Goal: Understand process/instructions: Learn about a topic

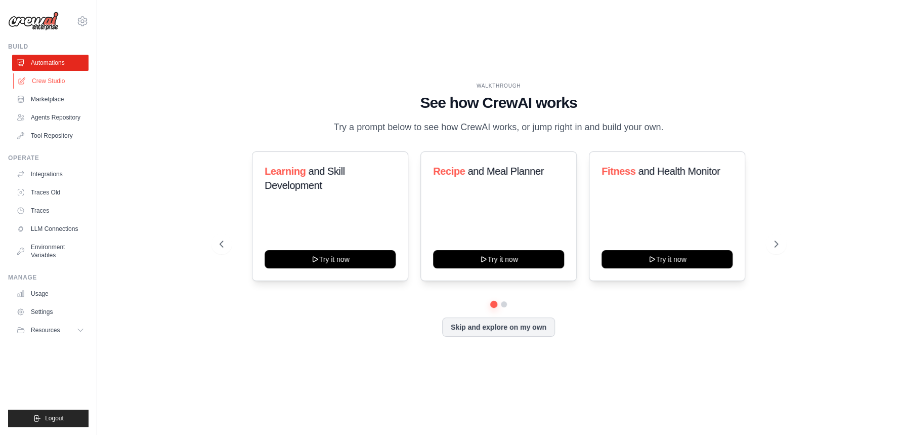
click at [27, 81] on link "Crew Studio" at bounding box center [51, 81] width 76 height 16
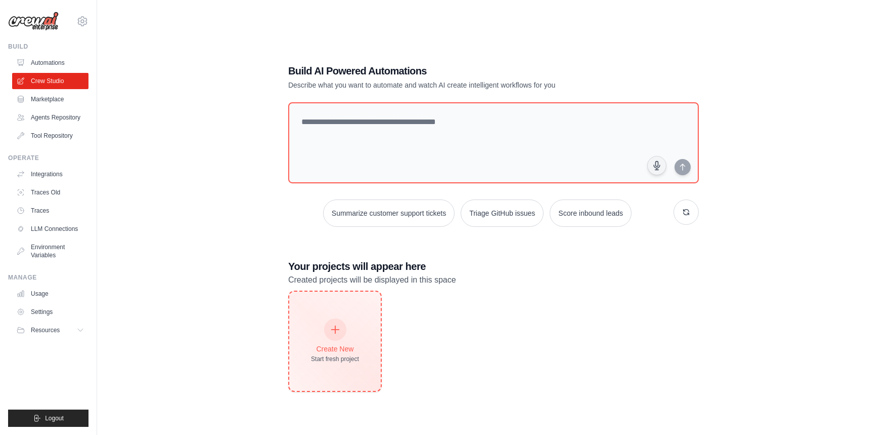
click at [329, 336] on div at bounding box center [335, 329] width 22 height 22
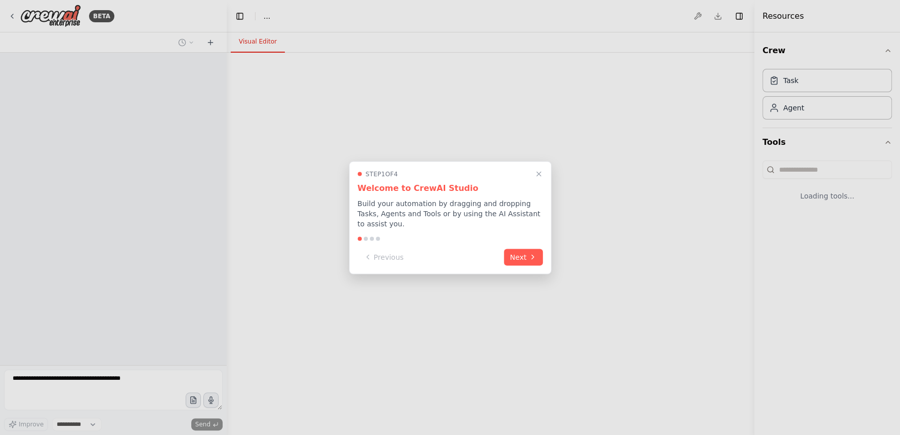
select select "****"
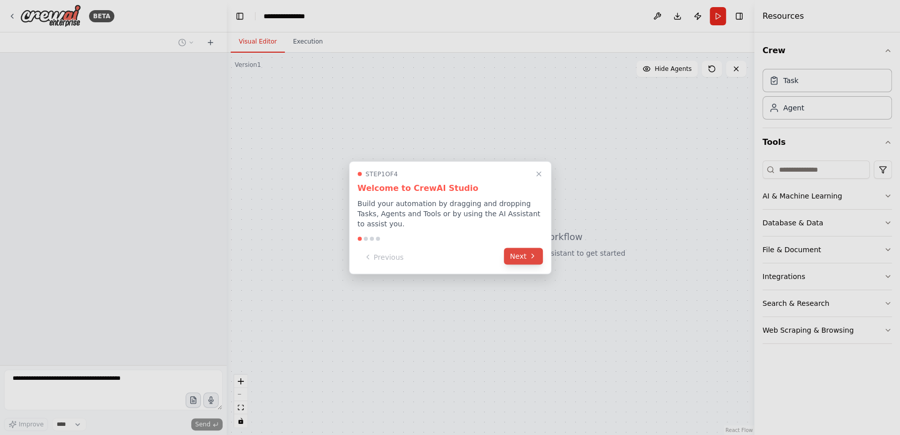
click at [513, 259] on div "Previous Next" at bounding box center [450, 256] width 185 height 17
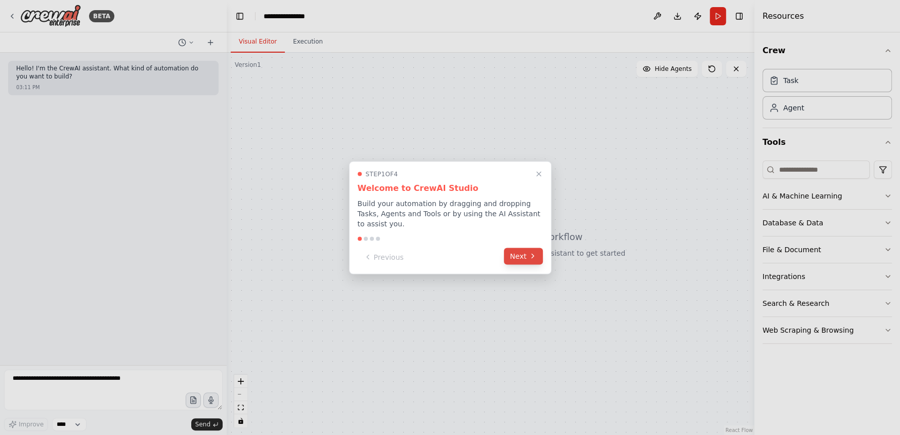
click at [527, 253] on button "Next" at bounding box center [523, 255] width 39 height 17
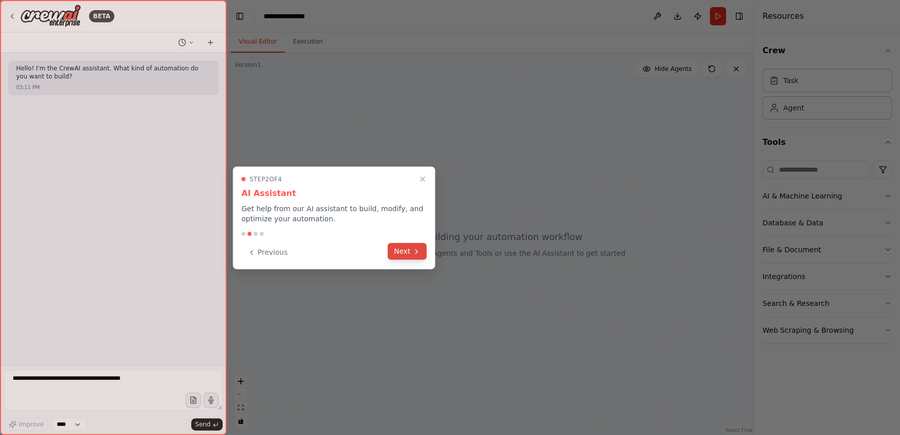
click at [411, 251] on button "Next" at bounding box center [407, 251] width 39 height 17
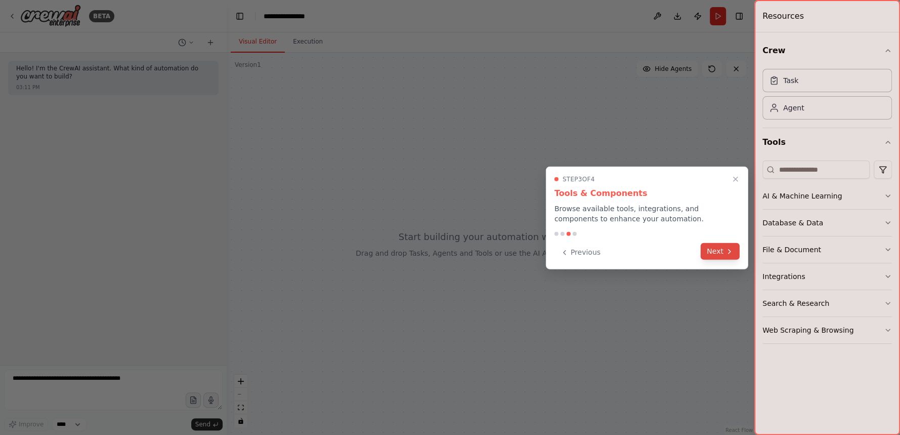
click at [719, 254] on button "Next" at bounding box center [720, 251] width 39 height 17
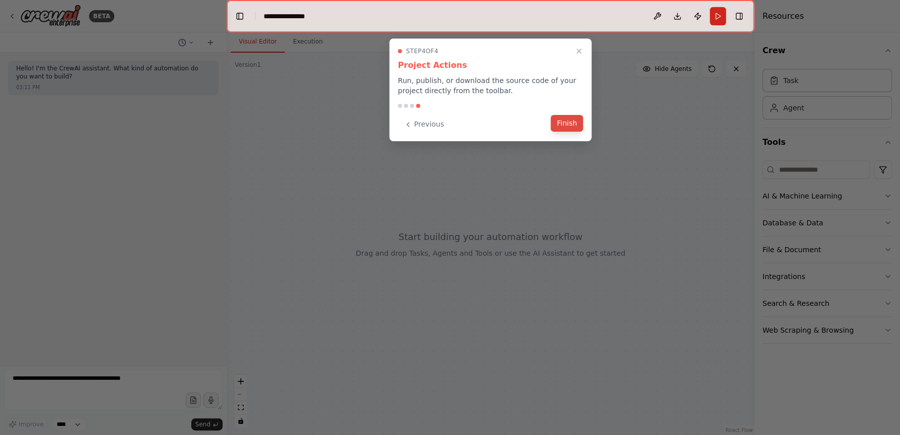
click at [566, 128] on button "Finish" at bounding box center [567, 123] width 32 height 17
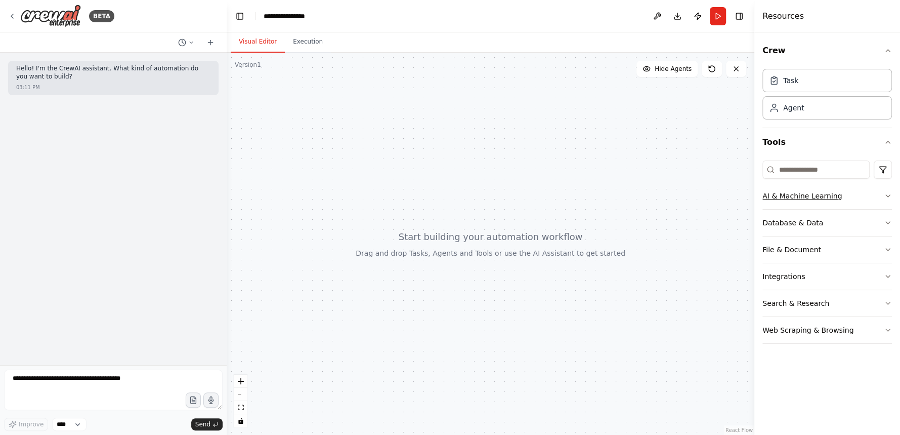
click at [883, 196] on button "AI & Machine Learning" at bounding box center [827, 196] width 130 height 26
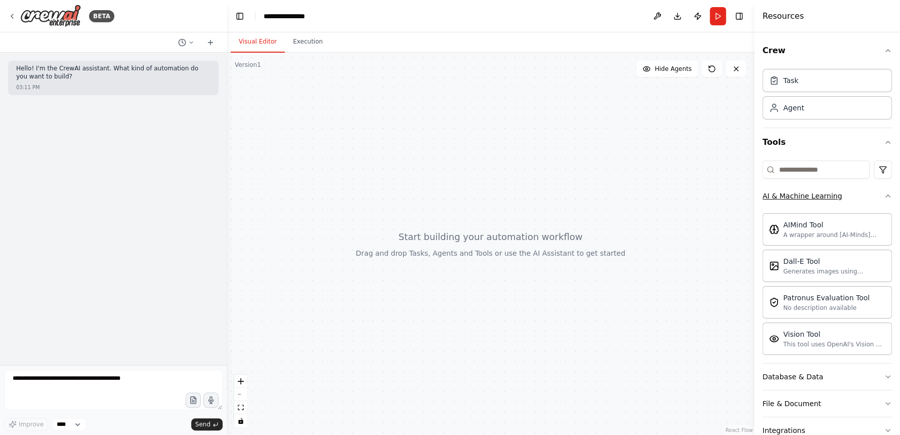
click at [884, 196] on icon "button" at bounding box center [888, 196] width 8 height 8
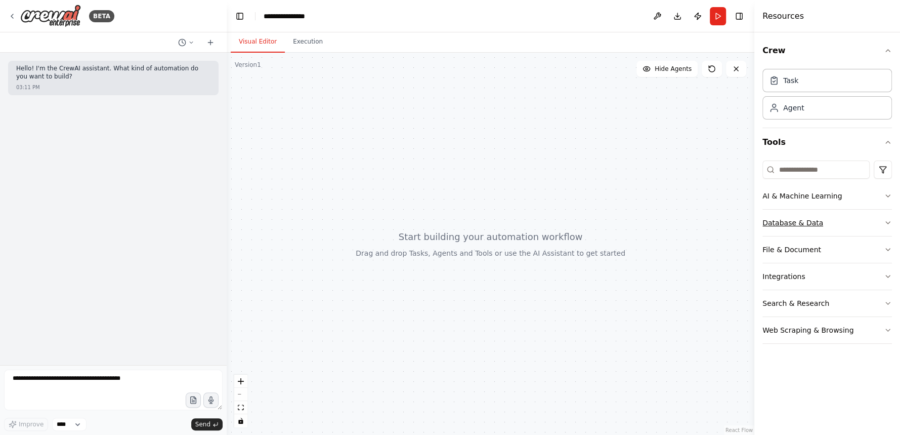
click at [862, 225] on button "Database & Data" at bounding box center [827, 222] width 130 height 26
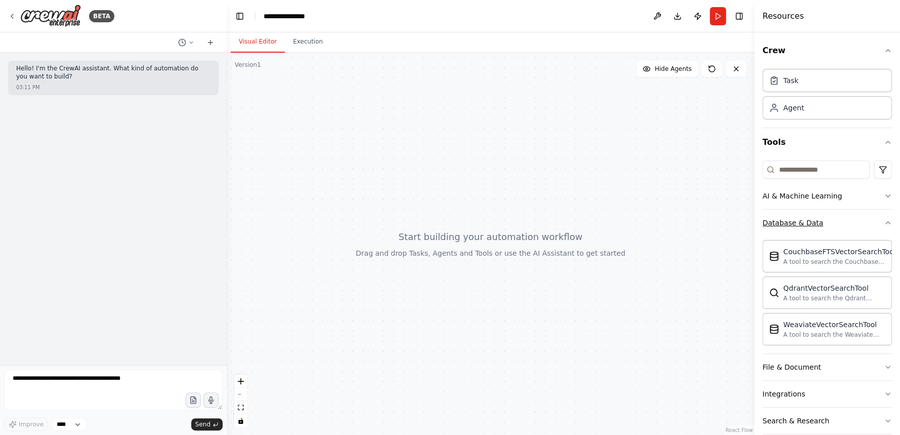
scroll to position [41, 0]
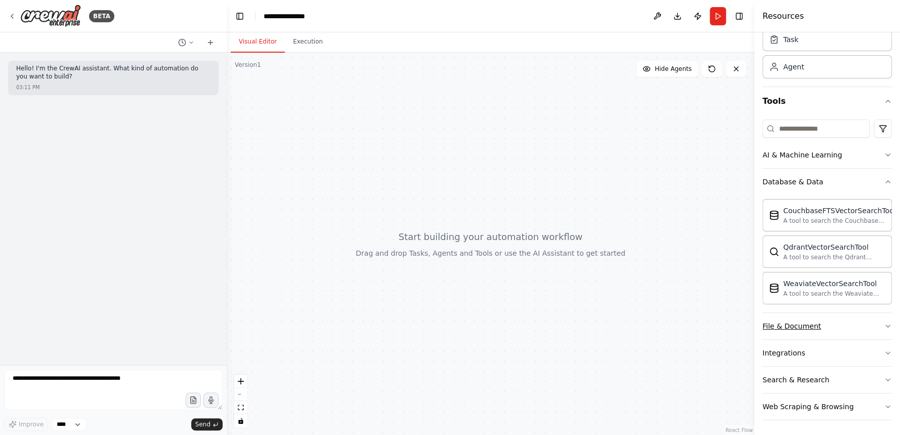
click at [836, 326] on button "File & Document" at bounding box center [827, 326] width 130 height 26
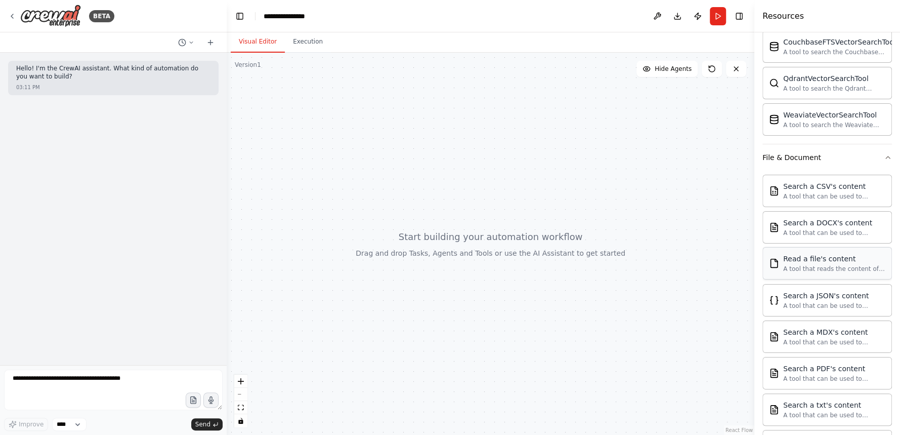
scroll to position [322, 0]
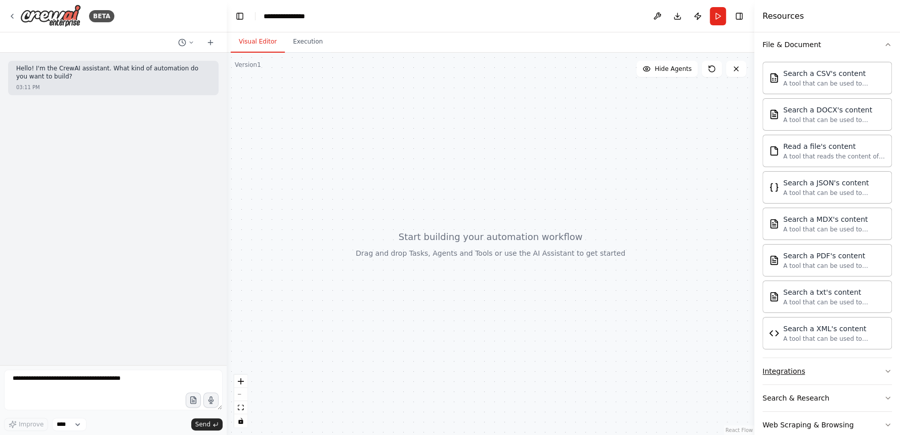
click at [807, 378] on button "Integrations" at bounding box center [827, 371] width 130 height 26
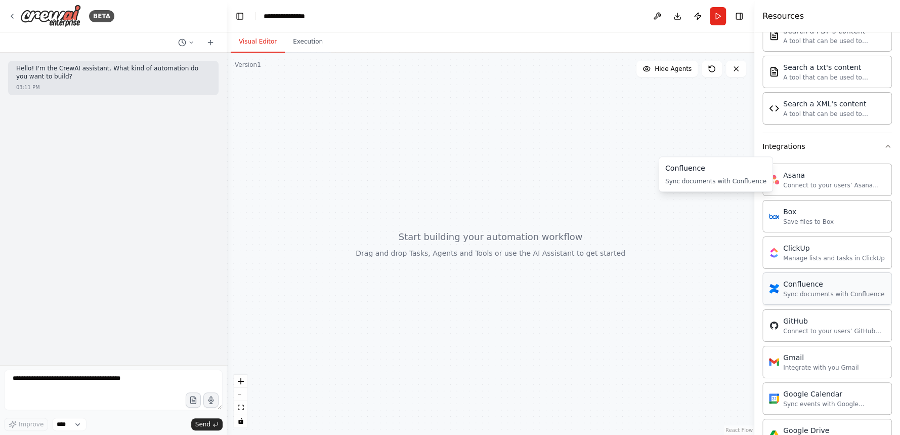
scroll to position [659, 0]
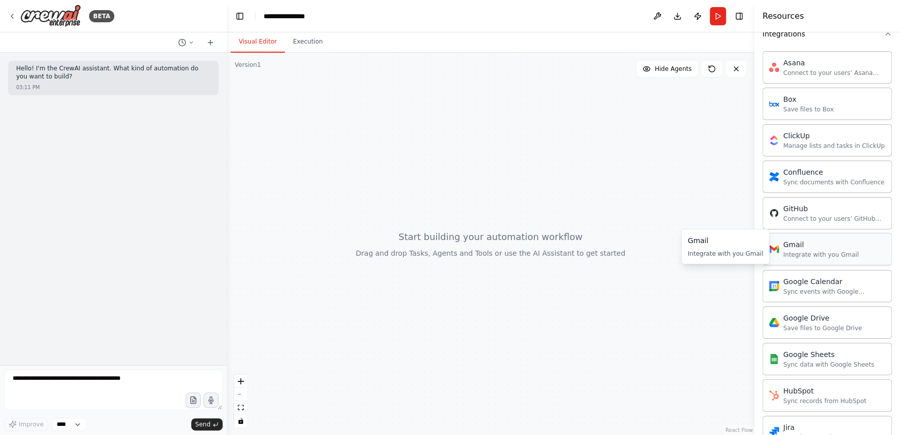
click at [798, 250] on div "Integrate with you Gmail" at bounding box center [820, 254] width 75 height 8
click at [802, 242] on div "Gmail" at bounding box center [820, 244] width 75 height 10
click at [306, 48] on button "Execution" at bounding box center [308, 41] width 46 height 21
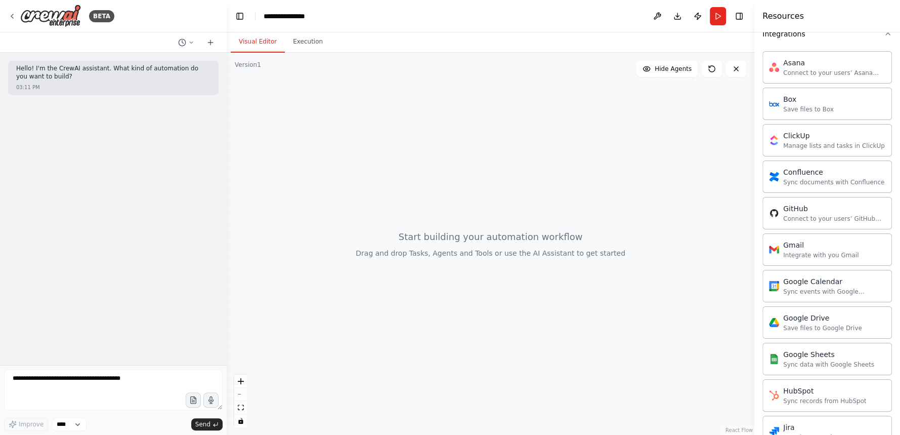
click at [244, 40] on button "Visual Editor" at bounding box center [258, 41] width 54 height 21
click at [240, 384] on button "zoom in" at bounding box center [240, 380] width 13 height 13
click at [242, 394] on icon "zoom out" at bounding box center [241, 394] width 6 height 1
